Goal: Check status

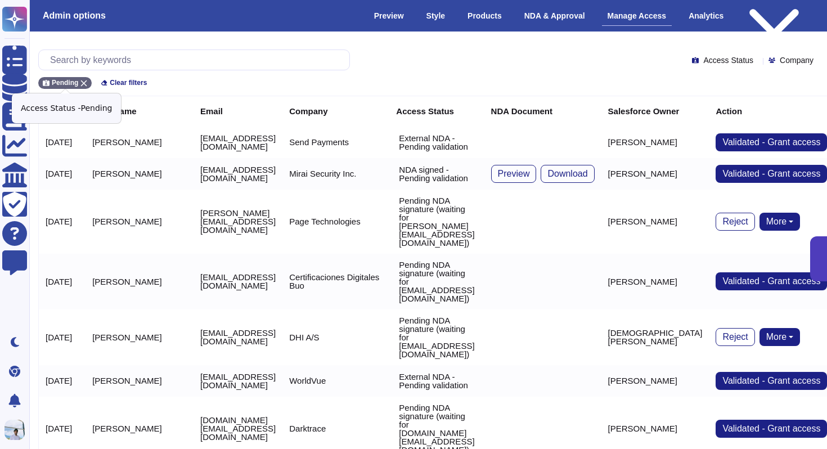
click at [87, 78] on div "Pending" at bounding box center [64, 83] width 53 height 12
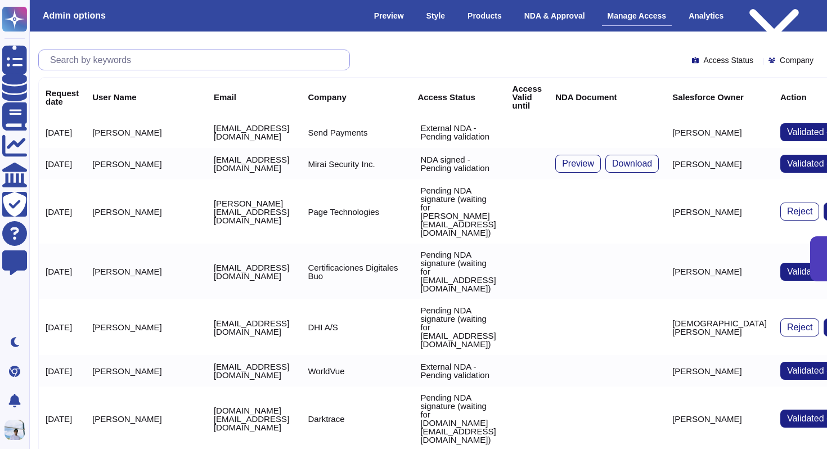
click at [87, 63] on input "text" at bounding box center [196, 60] width 305 height 20
paste input "[EMAIL_ADDRESS][DOMAIN_NAME]"
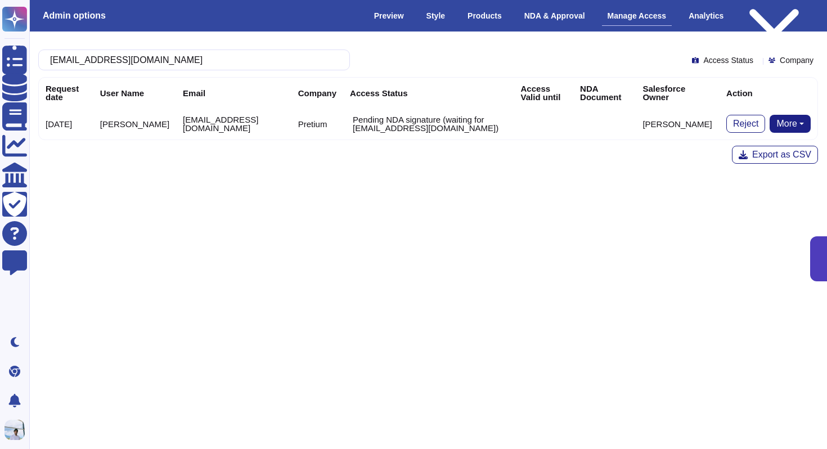
click at [803, 127] on button "More" at bounding box center [789, 124] width 41 height 18
type input "[EMAIL_ADDRESS][DOMAIN_NAME]"
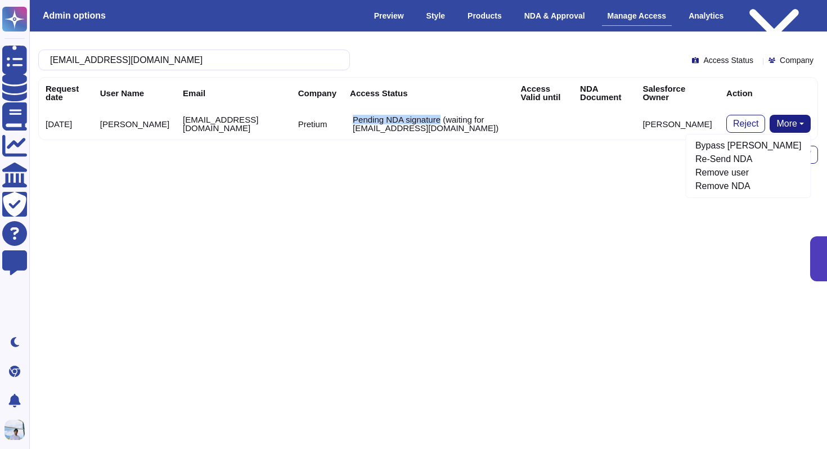
drag, startPoint x: 313, startPoint y: 115, endPoint x: 410, endPoint y: 119, distance: 97.4
click at [410, 119] on td "Pending NDA signature (waiting for [EMAIL_ADDRESS][DOMAIN_NAME])" at bounding box center [428, 123] width 170 height 31
copy p "Pending NDA signature"
